Goal: Task Accomplishment & Management: Complete application form

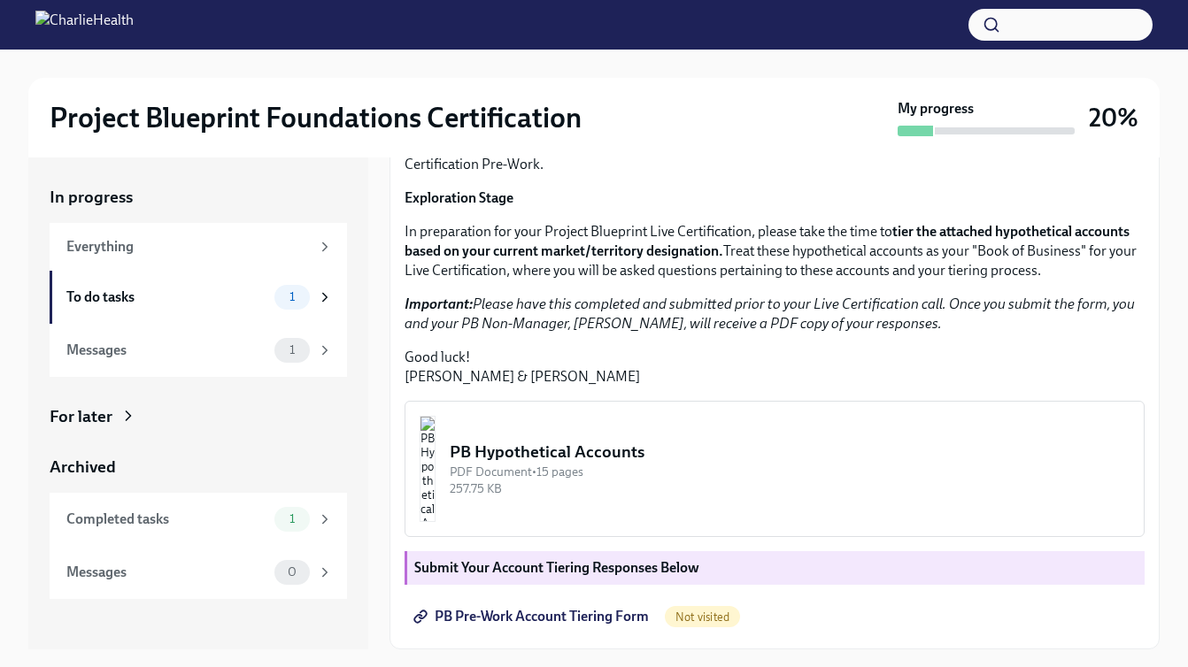
scroll to position [369, 0]
click at [435, 459] on img "button" at bounding box center [427, 469] width 16 height 106
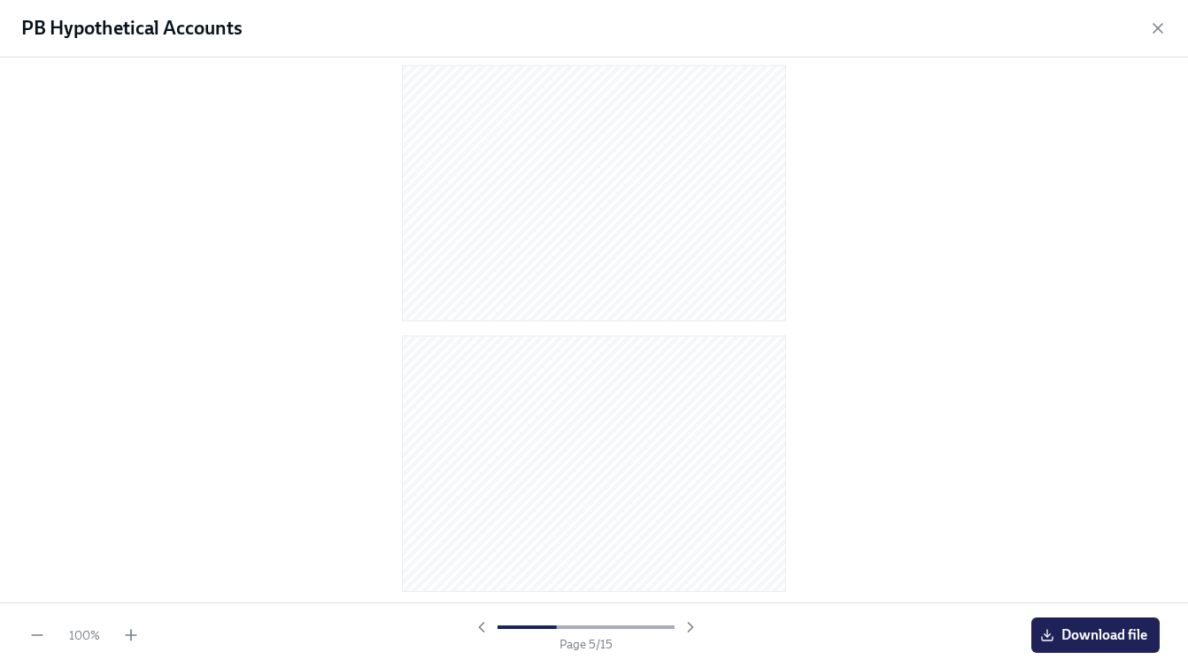
scroll to position [3526, 0]
click at [1157, 34] on icon "button" at bounding box center [1158, 28] width 18 height 18
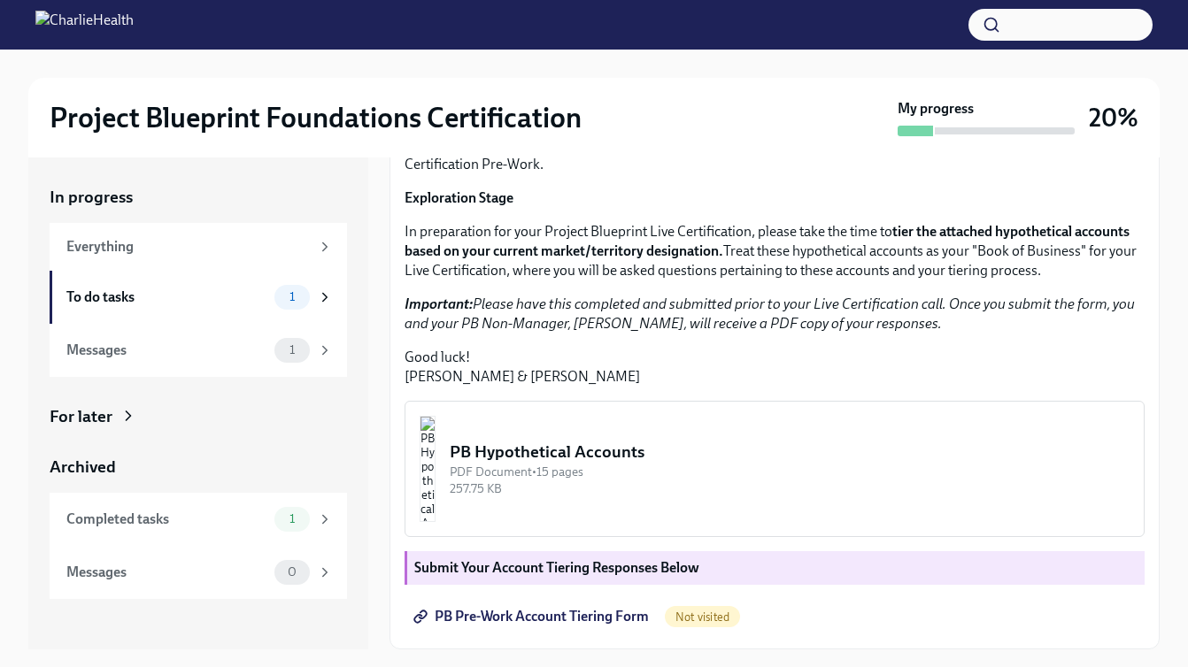
scroll to position [32, 0]
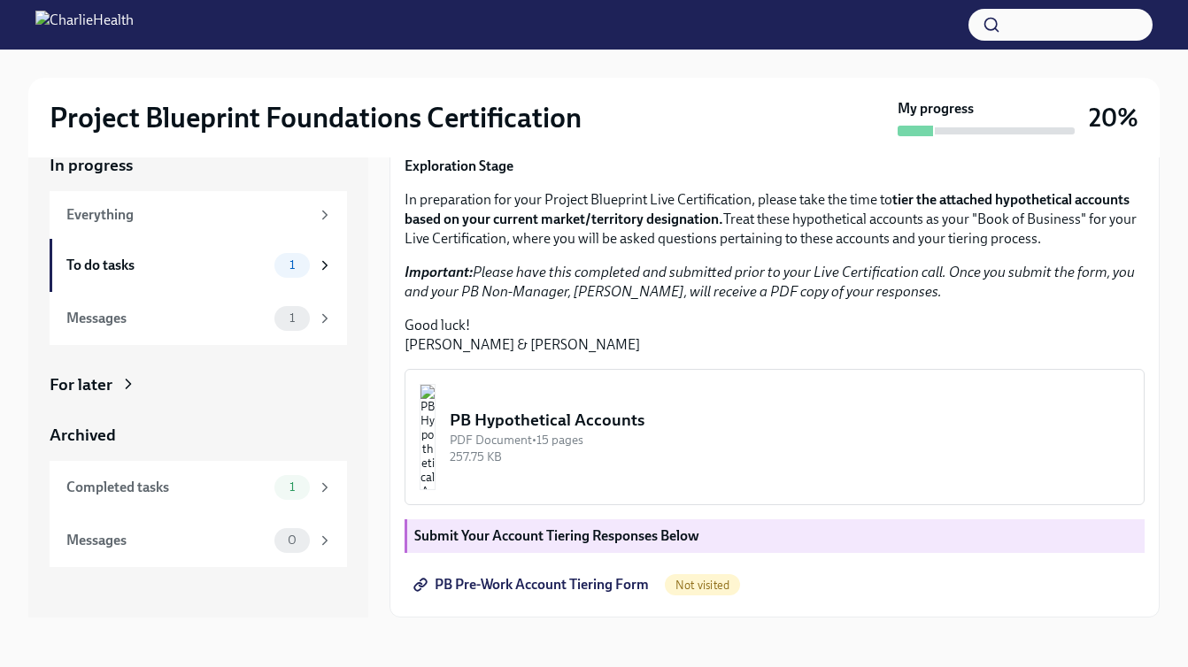
click at [573, 582] on span "PB Pre-Work Account Tiering Form" at bounding box center [533, 585] width 232 height 18
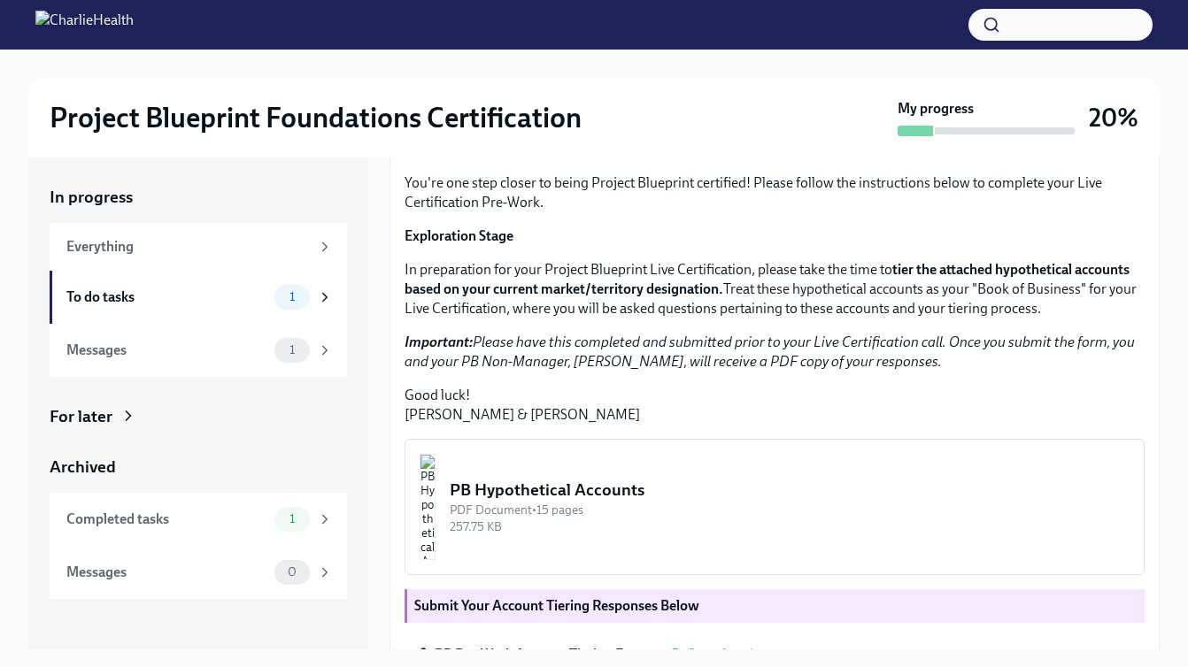
scroll to position [127, 0]
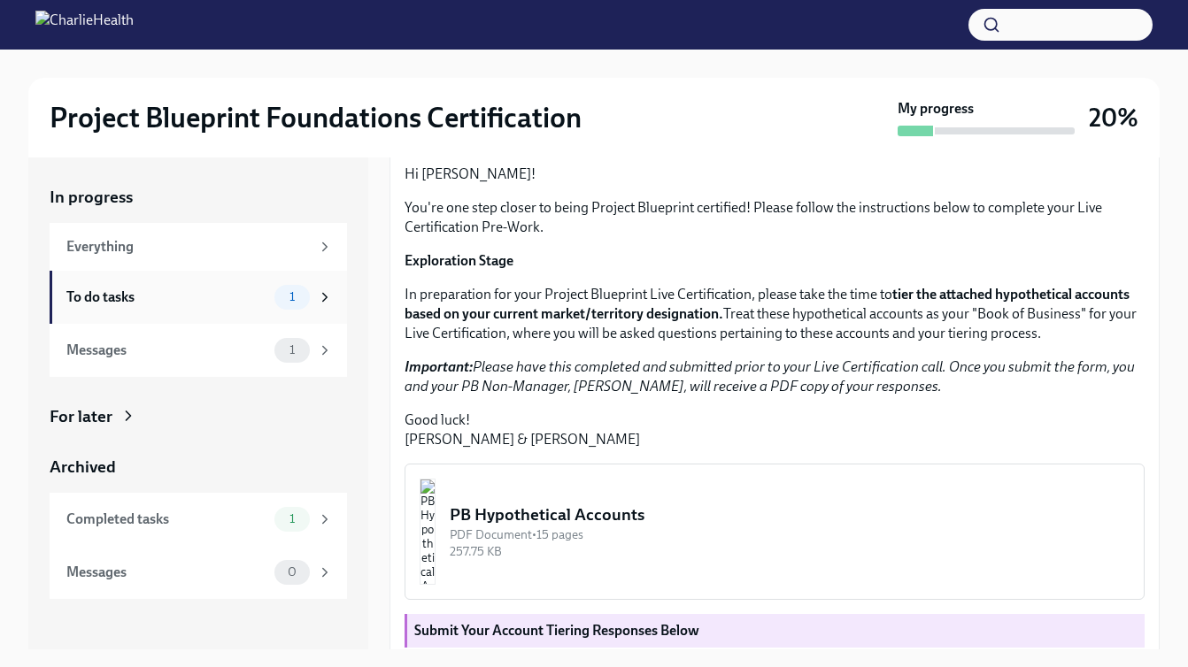
click at [277, 299] on div "1" at bounding box center [291, 297] width 35 height 25
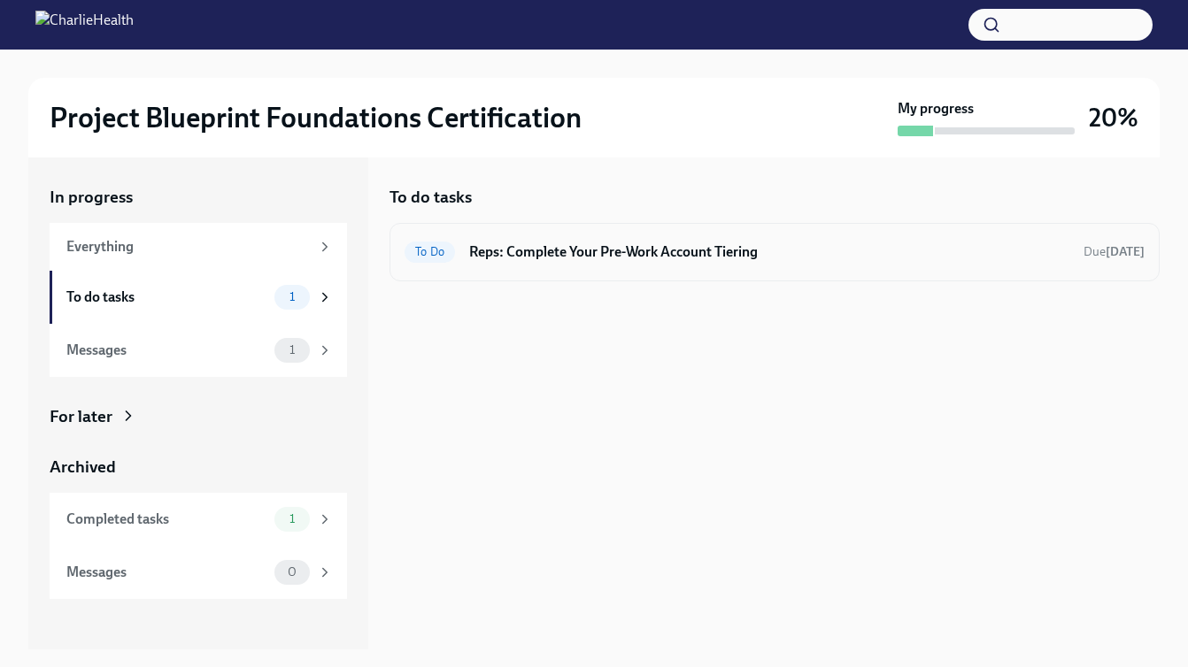
click at [565, 246] on h6 "Reps: Complete Your Pre-Work Account Tiering" at bounding box center [769, 251] width 600 height 19
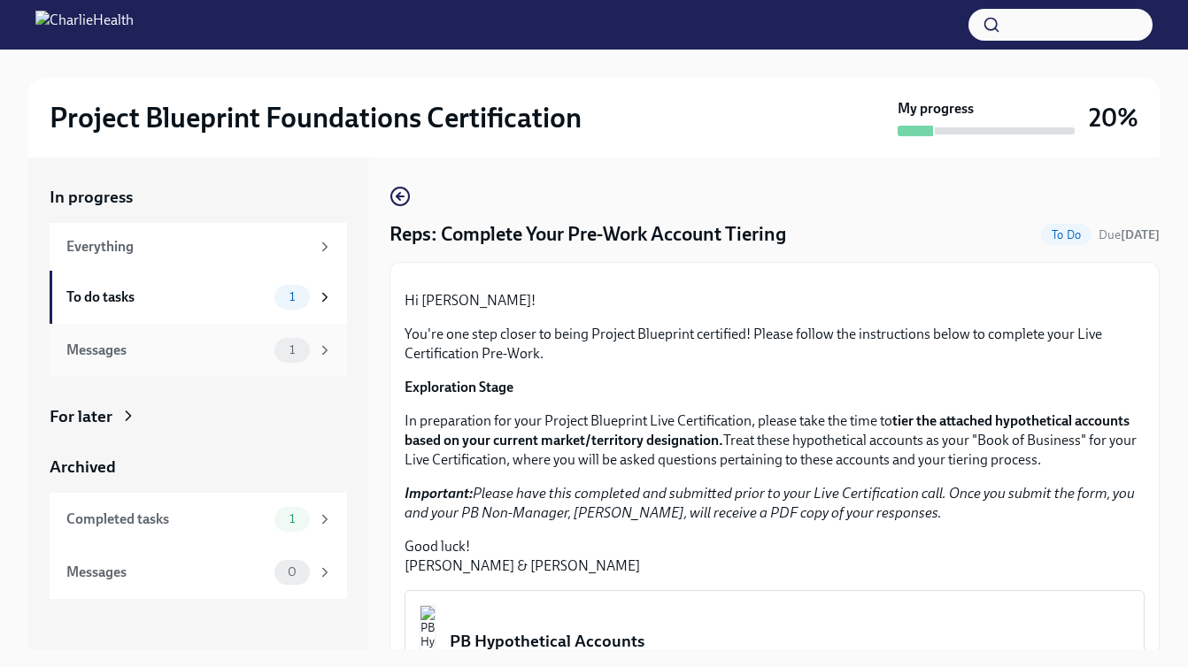
click at [276, 364] on div "Messages 1" at bounding box center [198, 350] width 297 height 53
